Goal: Find specific page/section

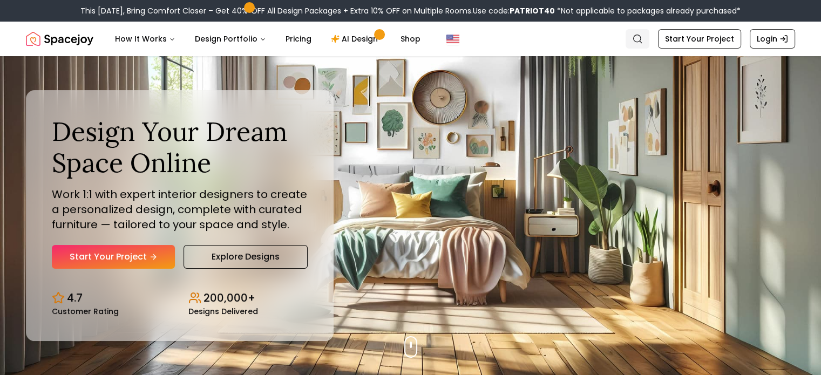
click at [640, 39] on icon "Global" at bounding box center [637, 38] width 11 height 11
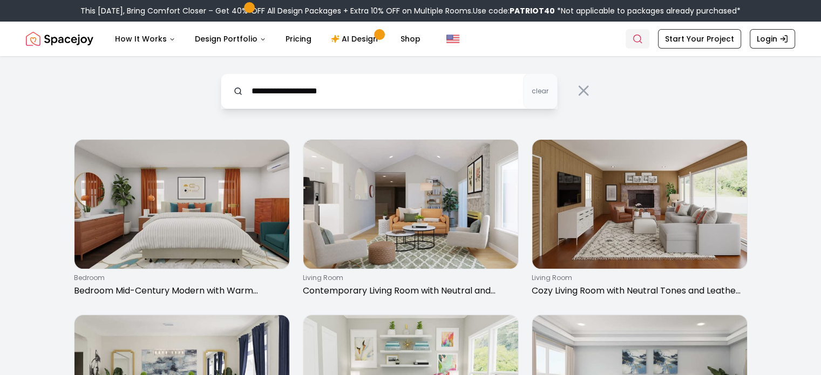
type input "**********"
